Goal: Information Seeking & Learning: Learn about a topic

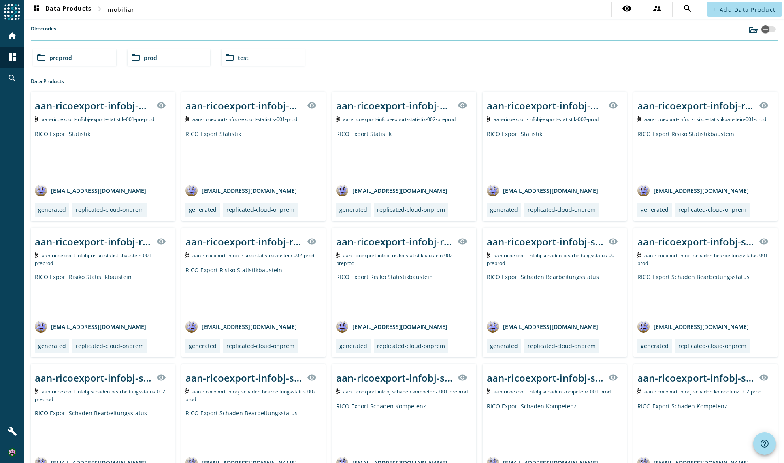
click at [102, 60] on div "folder_open preprod" at bounding box center [74, 57] width 83 height 16
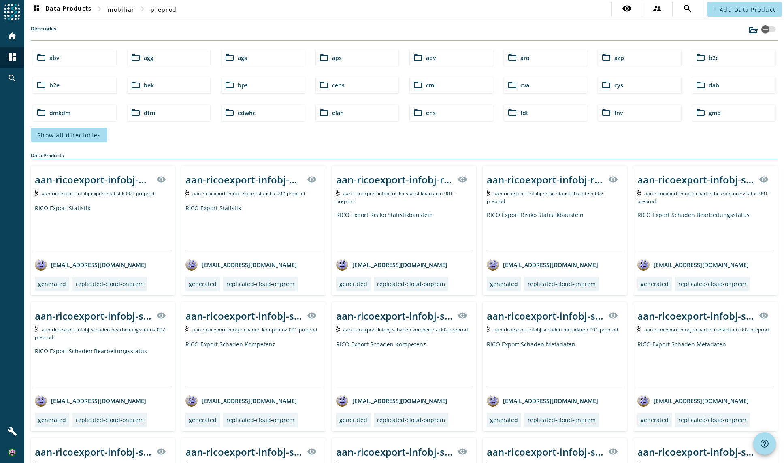
click at [692, 66] on div "folder_open b2c" at bounding box center [733, 57] width 83 height 16
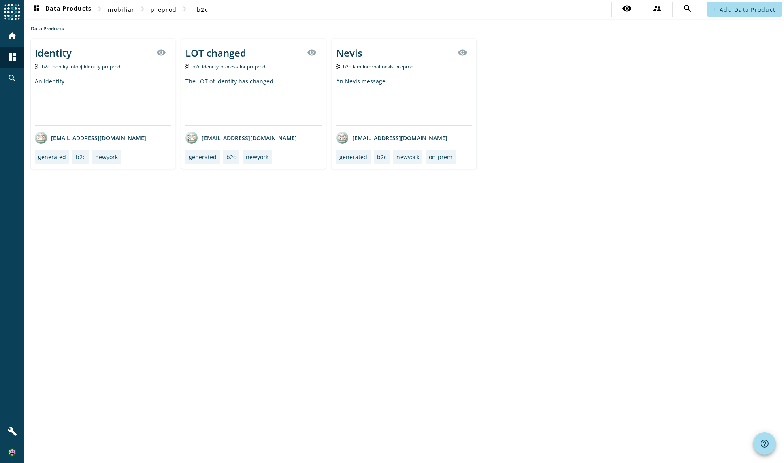
click at [120, 87] on div "An identity" at bounding box center [103, 101] width 136 height 48
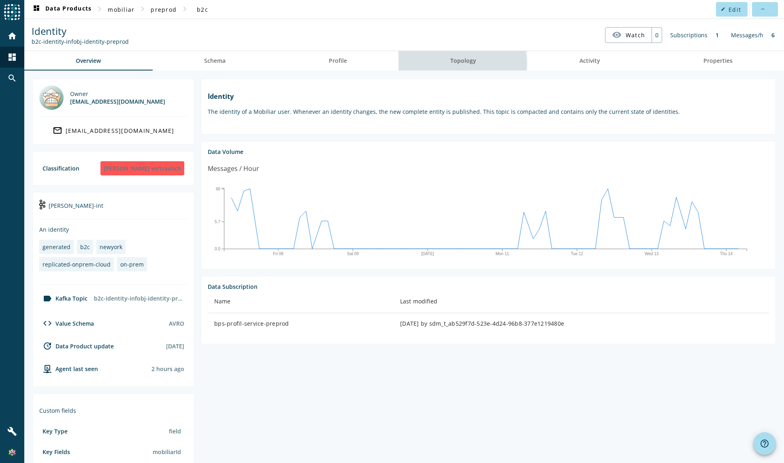
click at [455, 63] on span "Topology" at bounding box center [463, 61] width 26 height 6
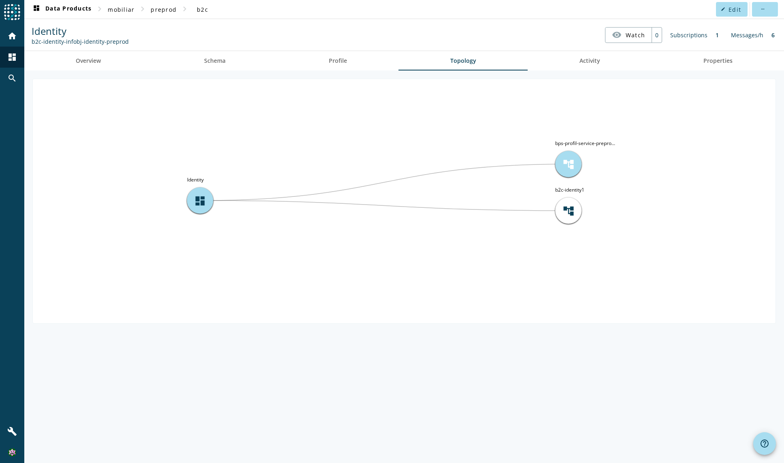
click at [567, 166] on span "account_tree" at bounding box center [568, 164] width 12 height 12
click at [631, 36] on span "Watch" at bounding box center [634, 35] width 19 height 14
click at [95, 64] on span "Overview" at bounding box center [88, 61] width 25 height 6
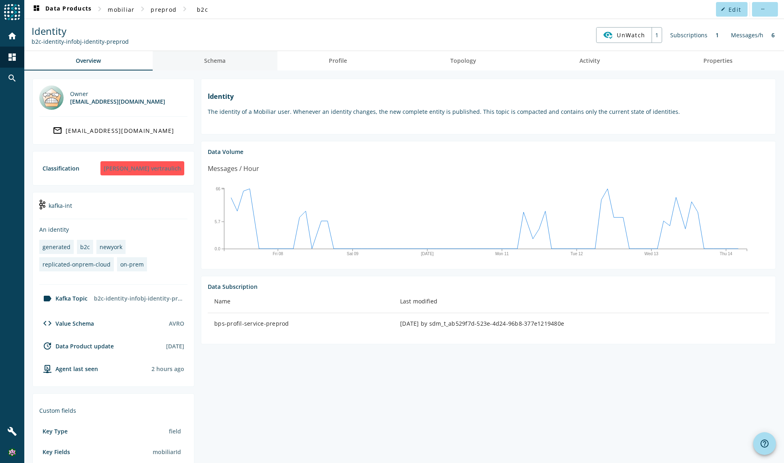
click at [214, 59] on span "Schema" at bounding box center [214, 61] width 21 height 6
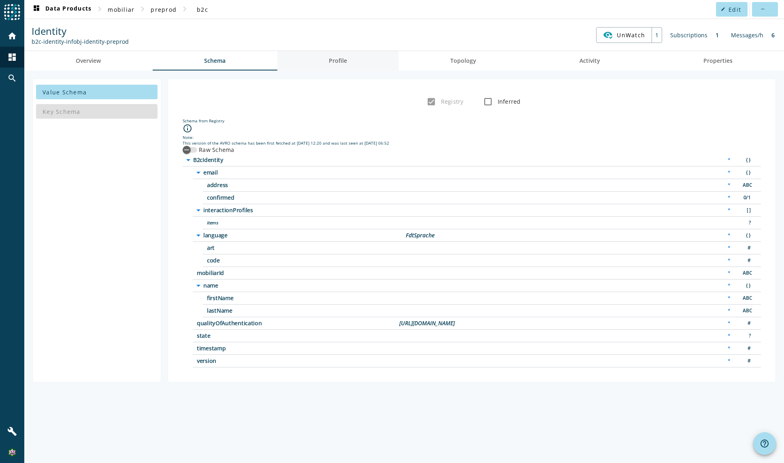
click at [337, 56] on span "Profile" at bounding box center [338, 60] width 18 height 19
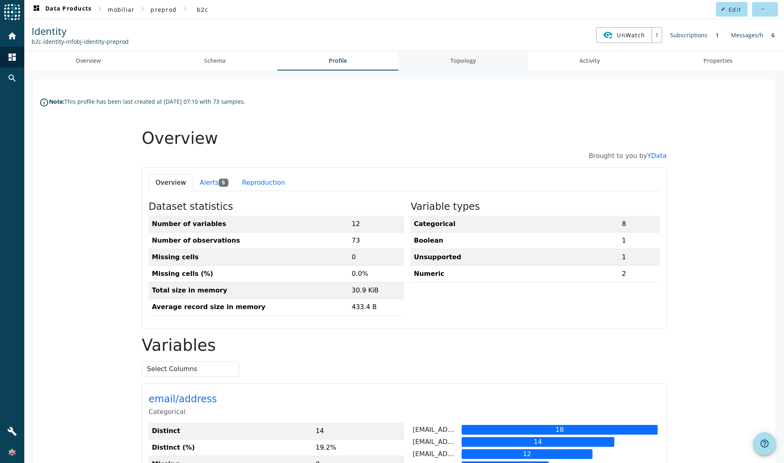
click at [463, 62] on span "Topology" at bounding box center [463, 61] width 26 height 6
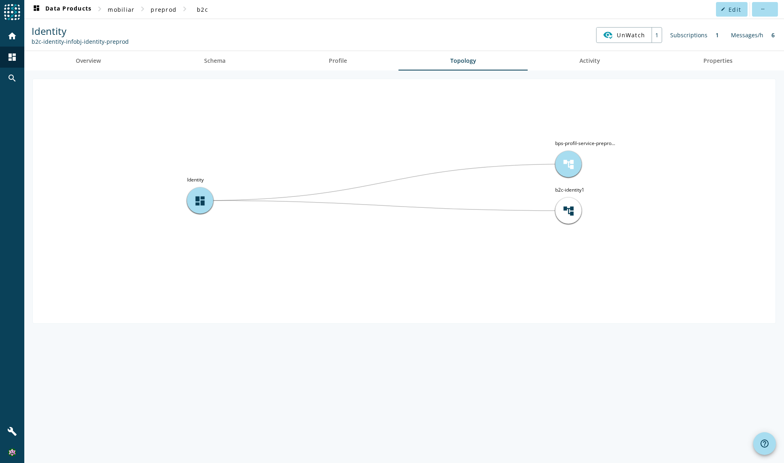
click at [558, 166] on div "account_tree" at bounding box center [568, 164] width 26 height 26
click at [562, 217] on div "account_tree" at bounding box center [568, 211] width 26 height 26
click at [566, 210] on span "account_tree" at bounding box center [568, 210] width 12 height 12
